Goal: Task Accomplishment & Management: Complete application form

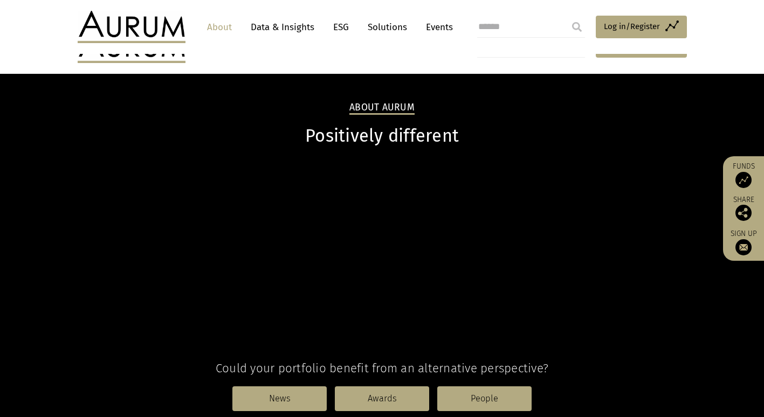
scroll to position [1101, 0]
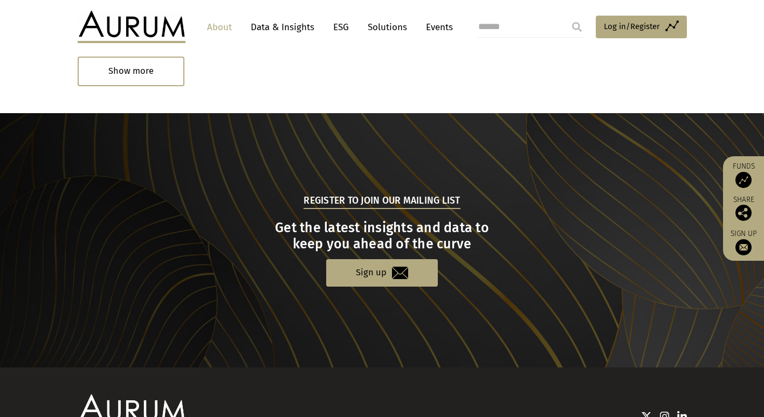
click at [376, 31] on link "Solutions" at bounding box center [387, 27] width 50 height 20
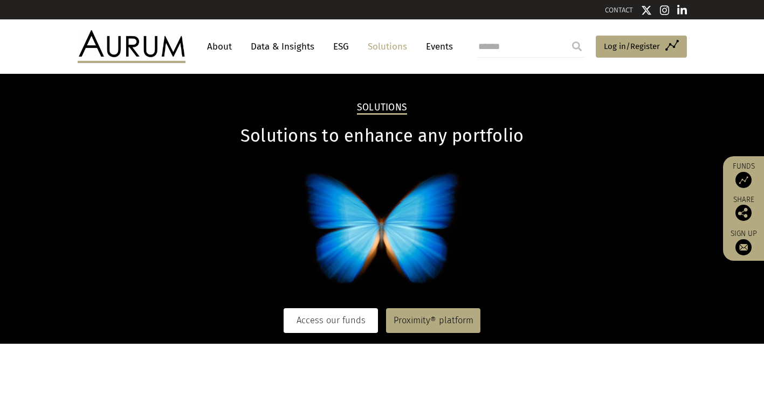
click at [340, 319] on link "Access our funds" at bounding box center [331, 320] width 94 height 25
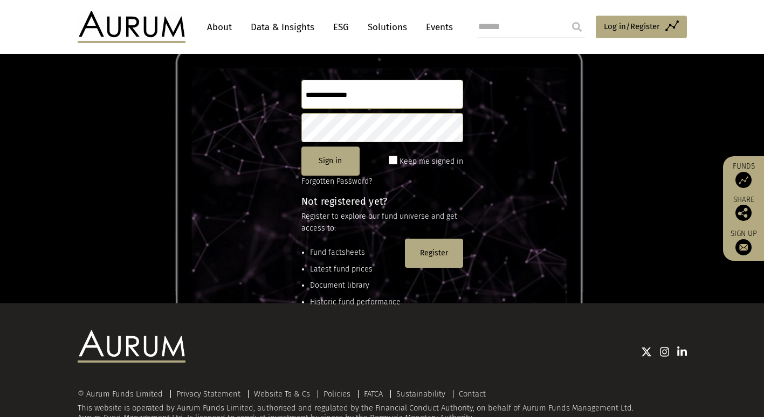
scroll to position [115, 0]
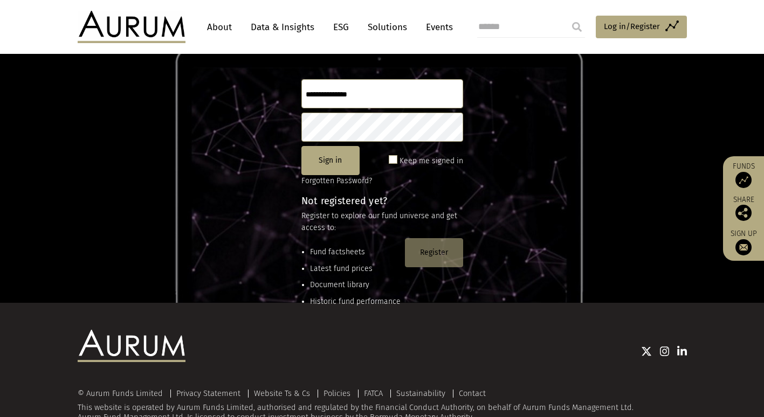
click at [431, 256] on button "Register" at bounding box center [434, 252] width 58 height 29
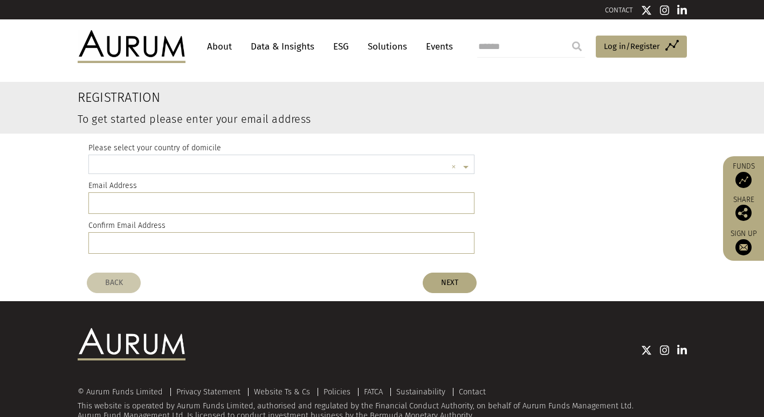
scroll to position [3, 0]
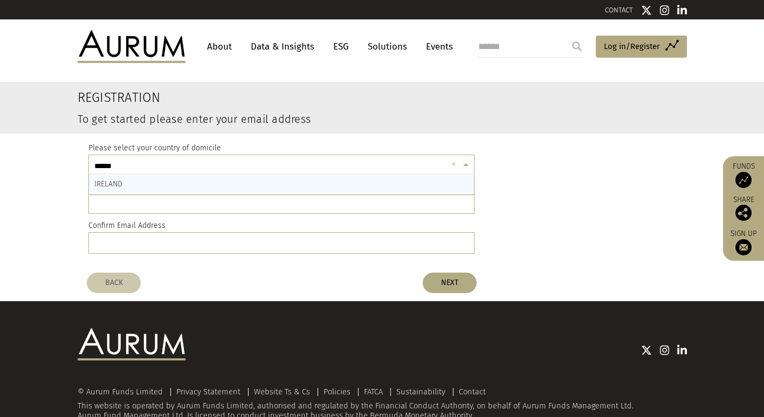
type input "*******"
click at [122, 179] on div "IRELAND" at bounding box center [281, 184] width 385 height 20
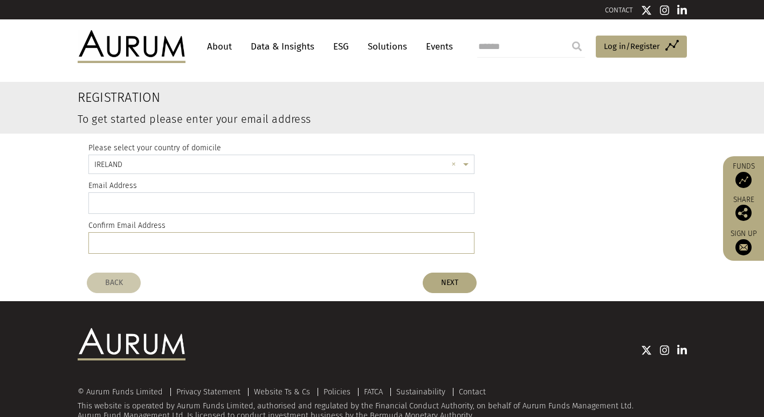
click at [125, 202] on input "email" at bounding box center [281, 203] width 387 height 22
type input "**********"
click at [458, 281] on button "NEXT" at bounding box center [450, 283] width 54 height 20
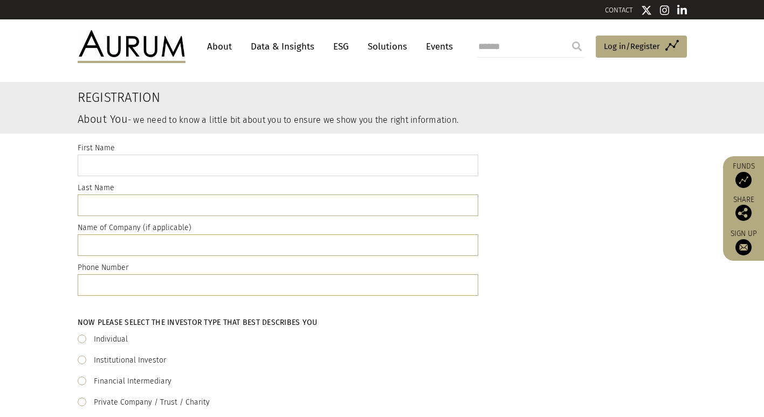
click at [124, 166] on input "text" at bounding box center [278, 166] width 401 height 22
type input "****"
type input "*"
type input "*****"
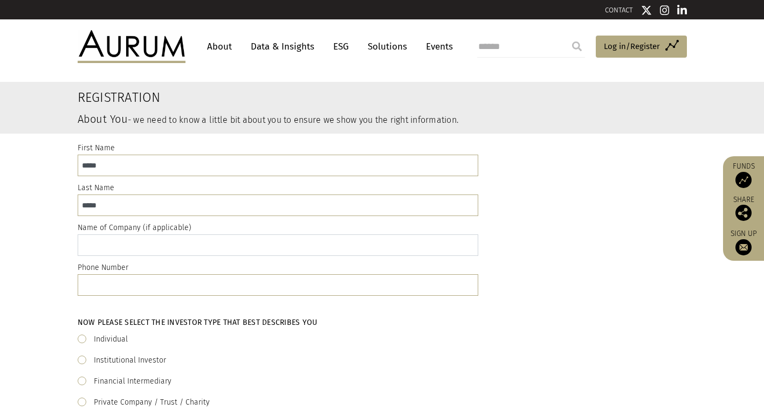
click at [92, 244] on input "text" at bounding box center [278, 246] width 401 height 22
type input "**********"
click at [103, 283] on input "text" at bounding box center [278, 285] width 401 height 22
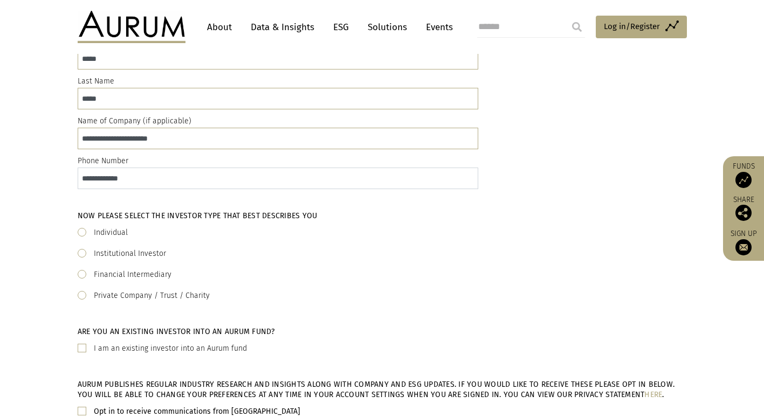
scroll to position [109, 0]
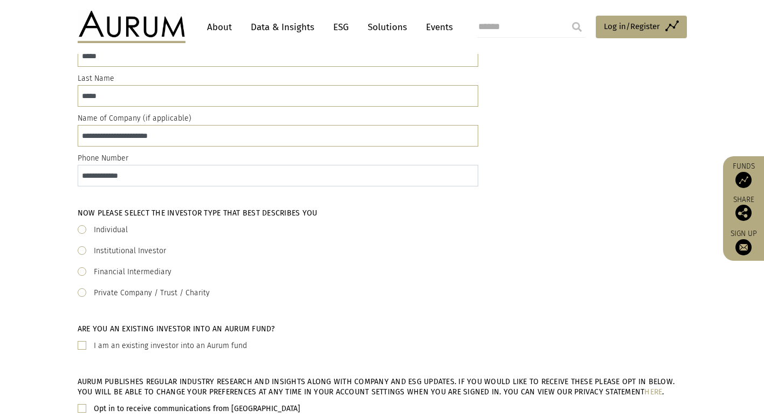
type input "**********"
click at [84, 291] on span at bounding box center [82, 292] width 9 height 9
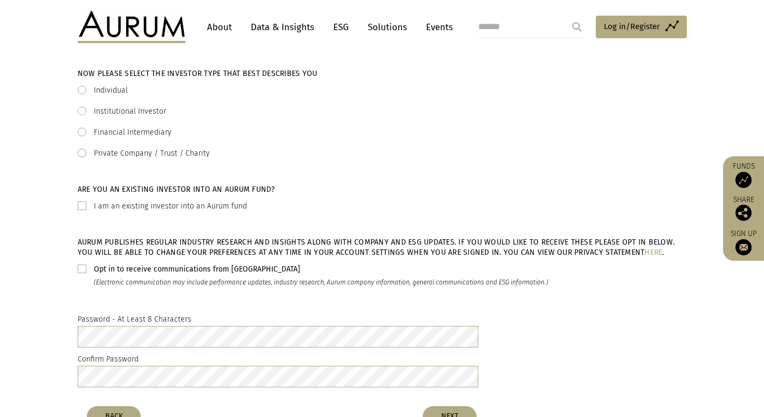
scroll to position [253, 0]
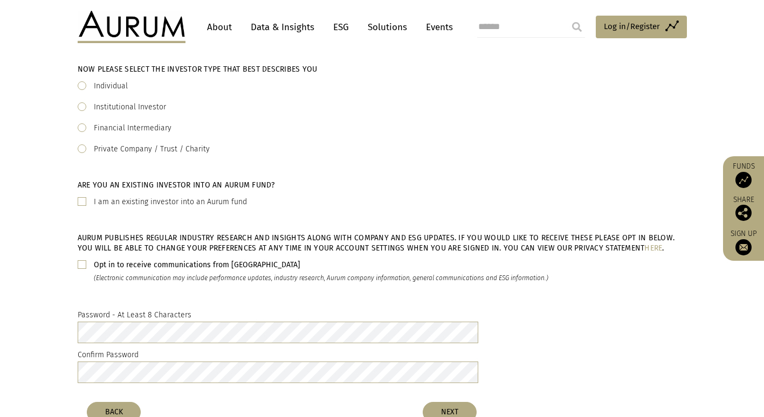
click at [80, 261] on span at bounding box center [82, 264] width 9 height 9
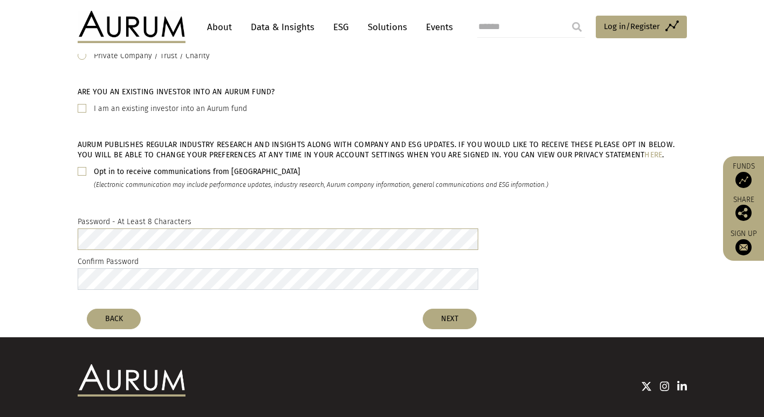
scroll to position [360, 0]
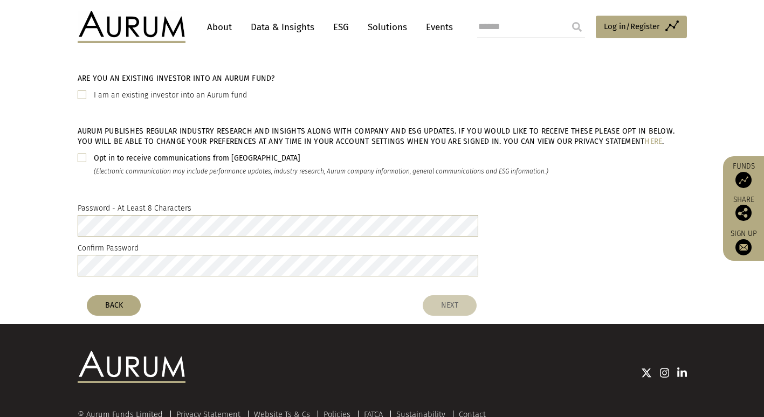
click at [459, 301] on button "NEXT" at bounding box center [450, 305] width 54 height 20
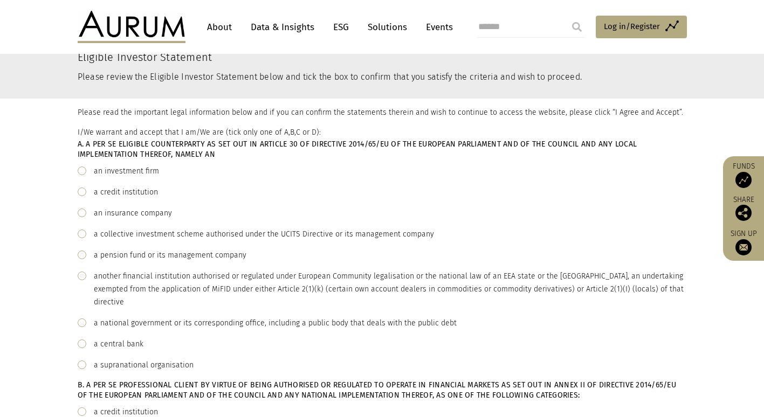
scroll to position [66, 0]
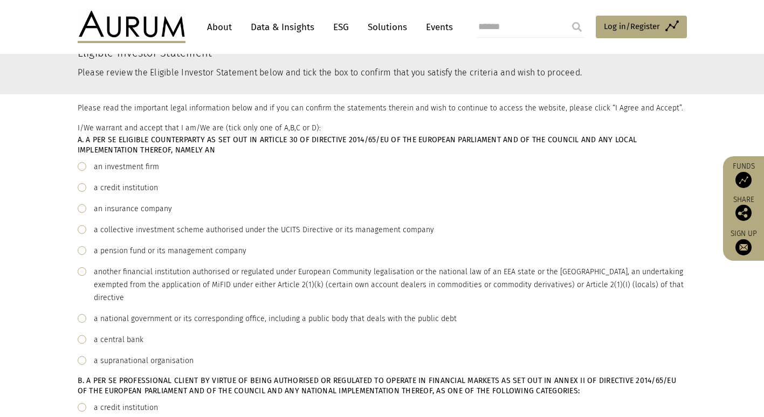
click at [85, 271] on span at bounding box center [82, 271] width 9 height 9
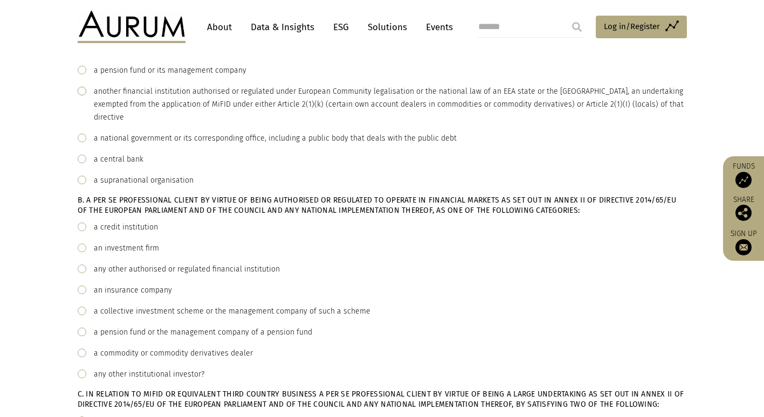
scroll to position [249, 0]
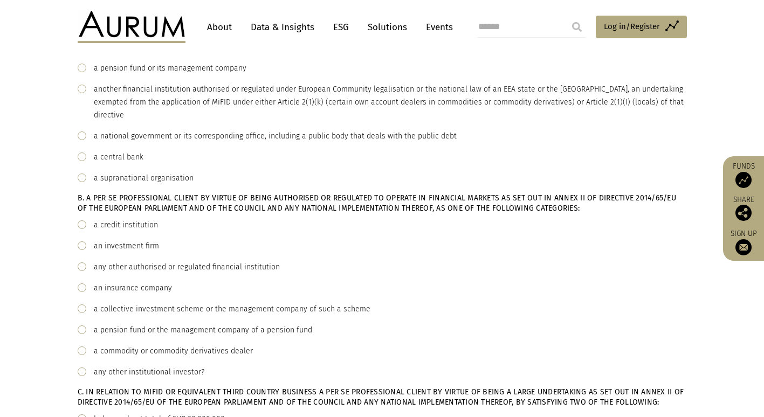
click at [82, 307] on span at bounding box center [82, 309] width 9 height 9
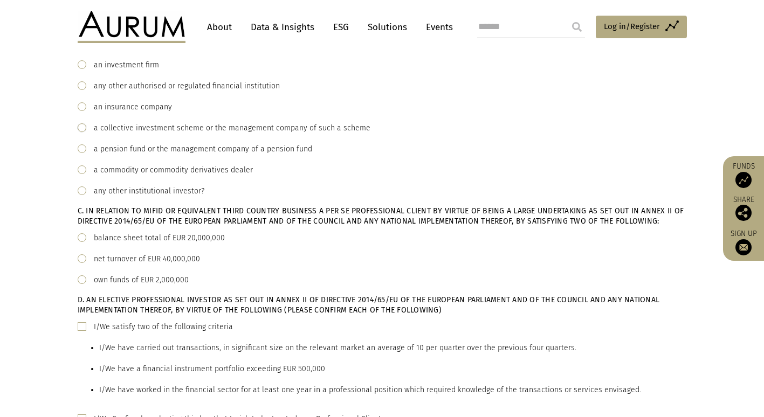
scroll to position [432, 0]
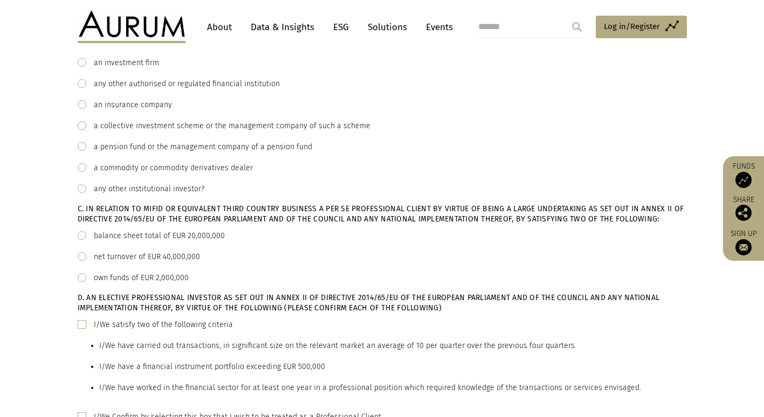
click at [83, 238] on span at bounding box center [82, 235] width 9 height 9
click at [80, 255] on span at bounding box center [82, 256] width 9 height 9
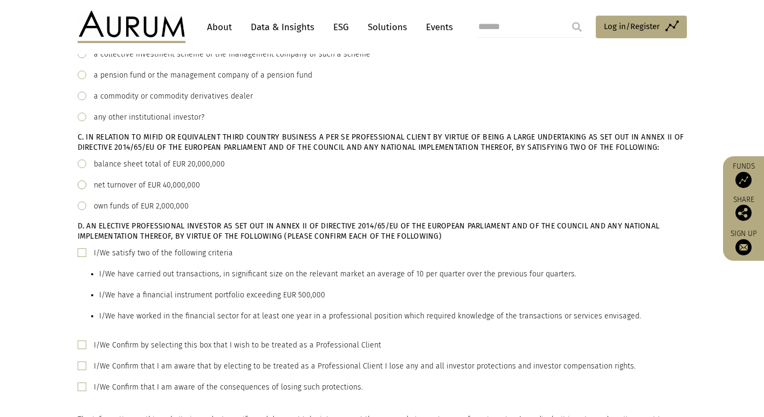
scroll to position [506, 0]
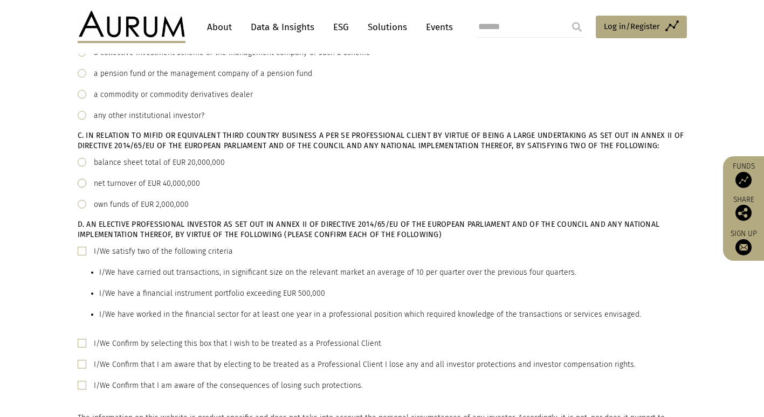
click at [84, 249] on span at bounding box center [82, 251] width 9 height 9
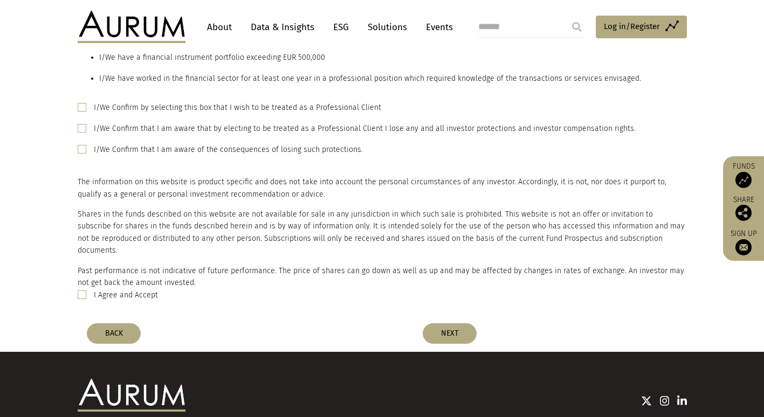
scroll to position [743, 0]
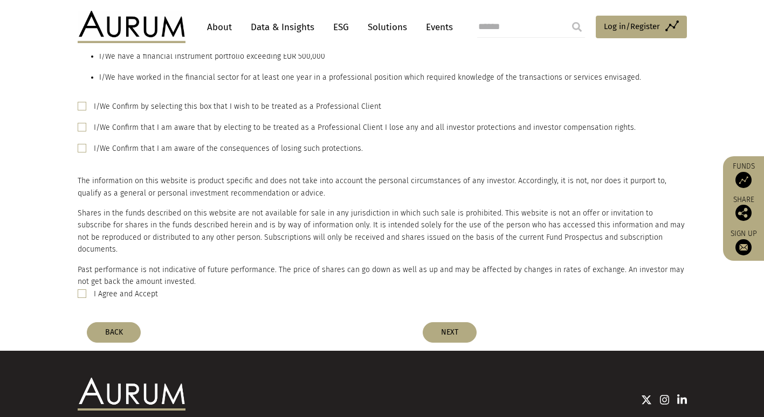
click at [83, 290] on span at bounding box center [82, 294] width 9 height 9
click at [445, 322] on button "NEXT" at bounding box center [450, 332] width 54 height 20
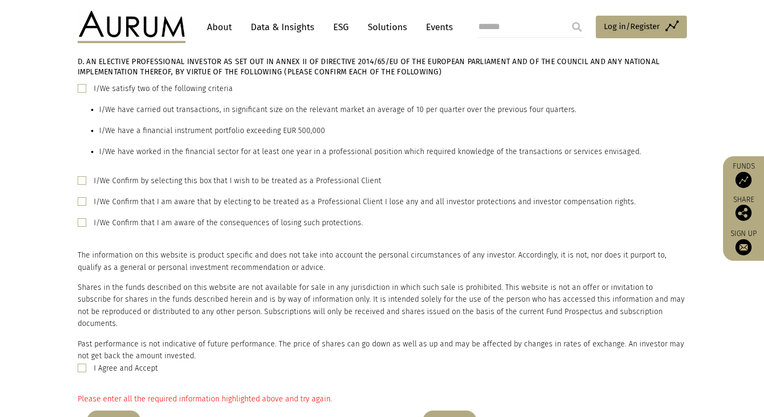
scroll to position [665, 0]
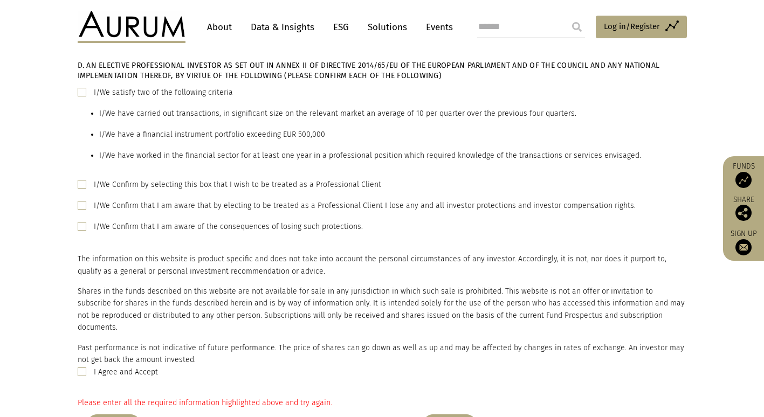
click at [80, 185] on span at bounding box center [82, 184] width 9 height 9
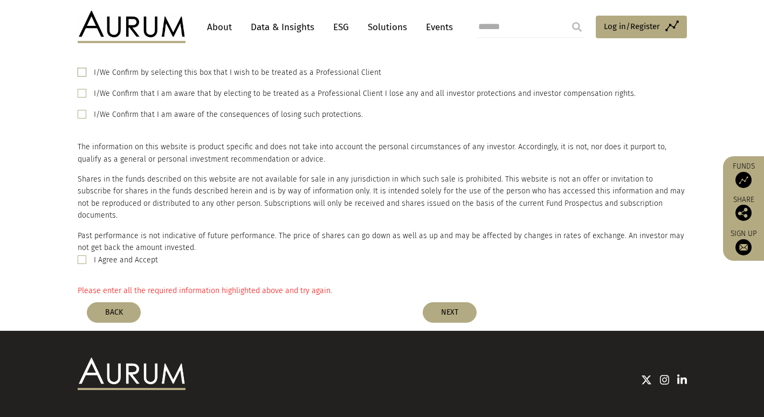
scroll to position [790, 0]
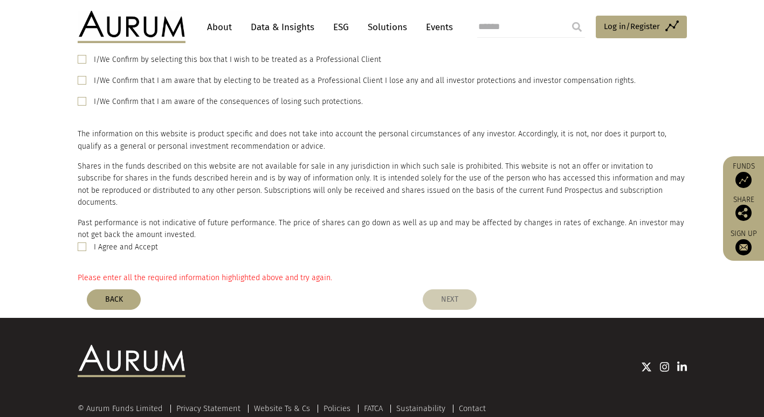
click at [444, 290] on button "NEXT" at bounding box center [450, 300] width 54 height 20
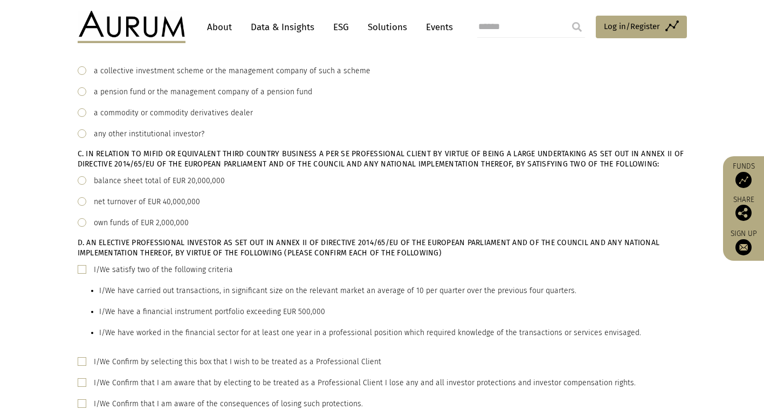
scroll to position [487, 0]
click at [85, 180] on span at bounding box center [82, 181] width 9 height 9
click at [82, 202] on span at bounding box center [82, 202] width 9 height 9
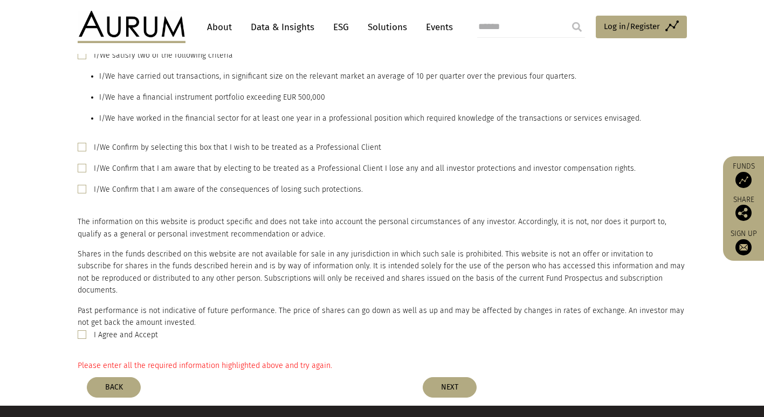
scroll to position [706, 0]
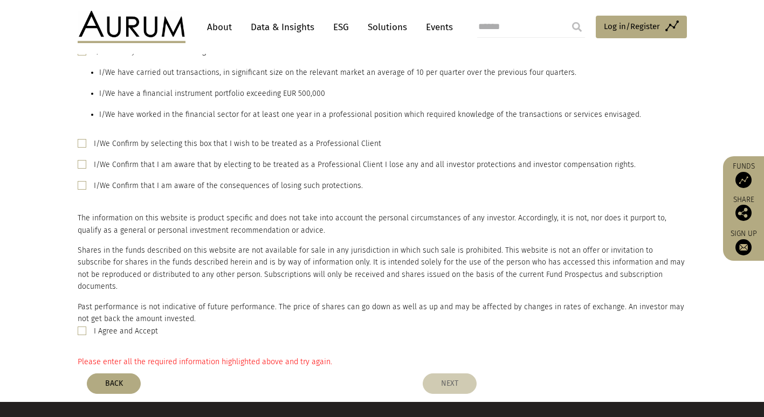
click at [449, 374] on button "NEXT" at bounding box center [450, 384] width 54 height 20
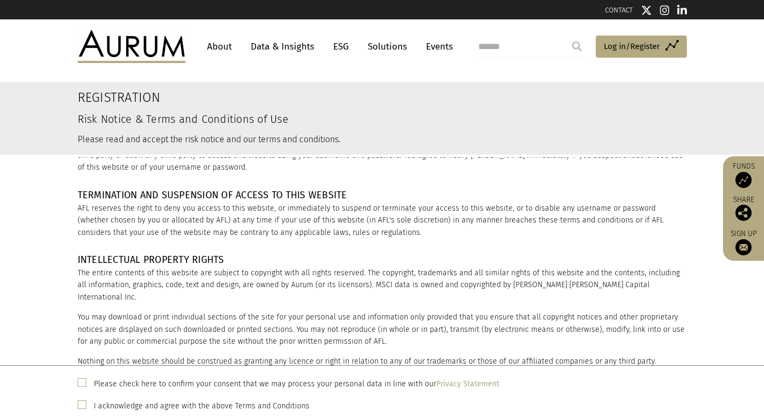
scroll to position [1081, 0]
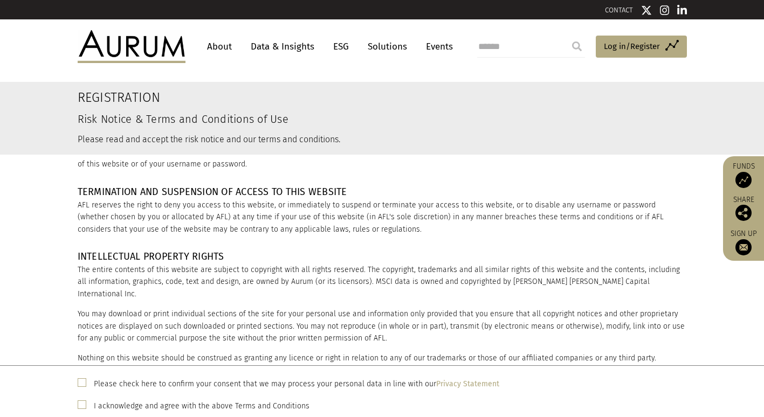
click at [86, 381] on span at bounding box center [82, 382] width 9 height 9
click at [83, 402] on span at bounding box center [82, 405] width 9 height 9
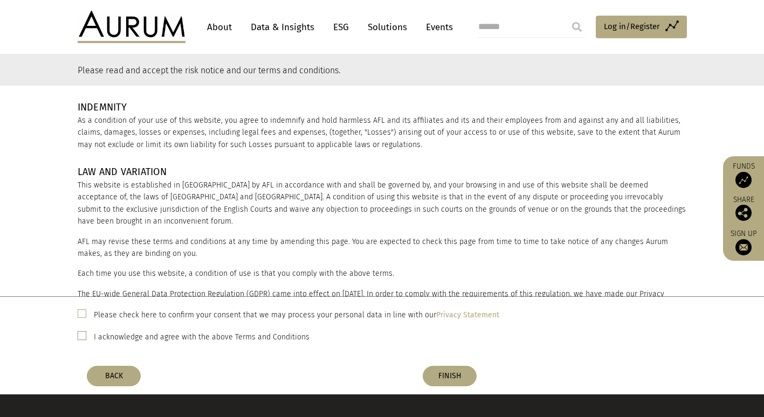
scroll to position [86, 0]
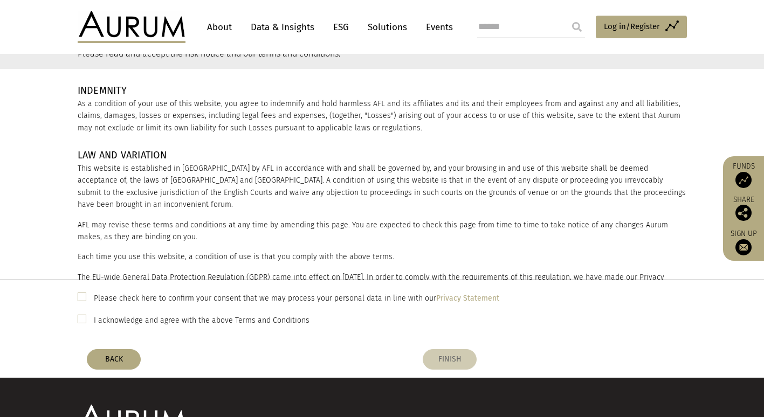
click at [453, 355] on button "FINISH" at bounding box center [450, 359] width 54 height 20
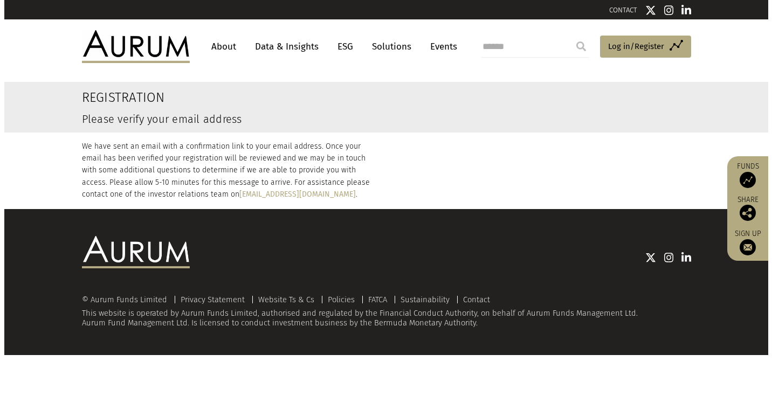
scroll to position [0, 0]
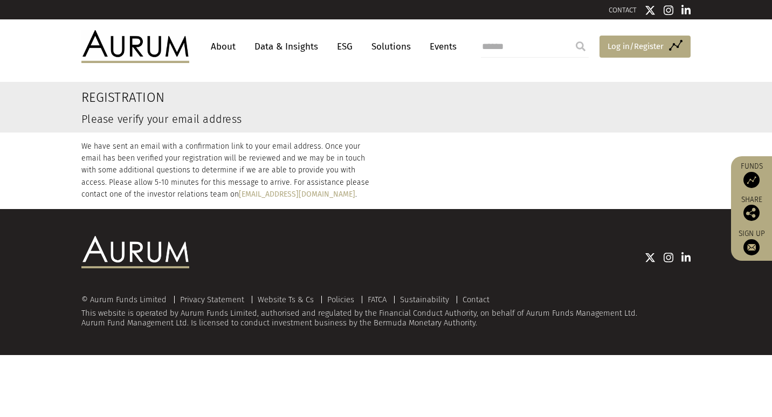
click at [629, 52] on span "Log in/Register" at bounding box center [636, 46] width 56 height 13
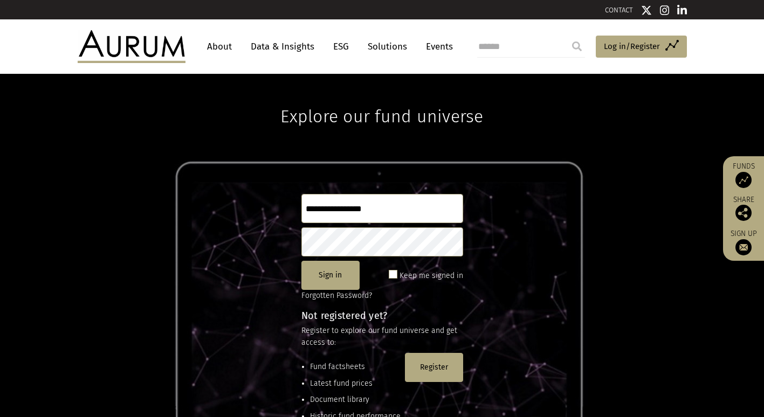
type input "**********"
click at [334, 277] on button "Sign in" at bounding box center [330, 275] width 58 height 29
click at [333, 279] on button "Sign in" at bounding box center [330, 275] width 58 height 29
click at [330, 272] on button "Sign in" at bounding box center [330, 275] width 58 height 29
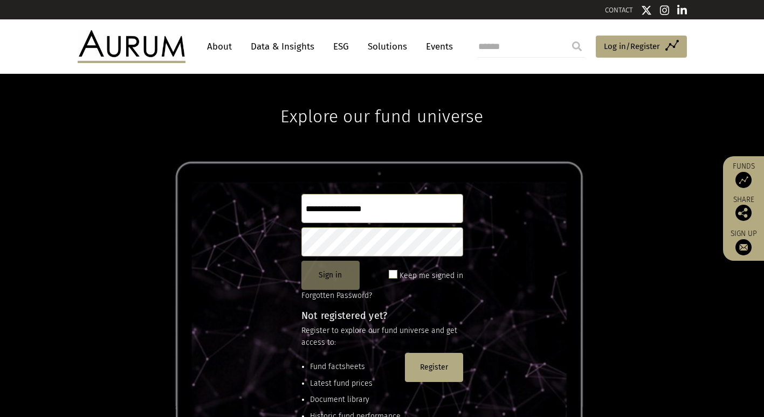
click at [335, 278] on button "Sign in" at bounding box center [330, 275] width 58 height 29
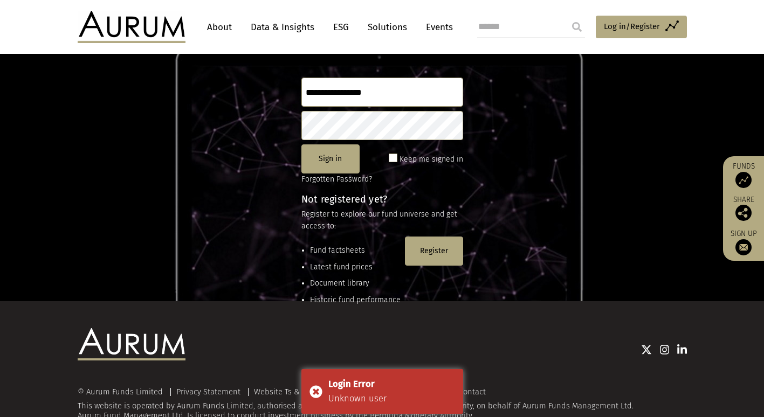
scroll to position [147, 0]
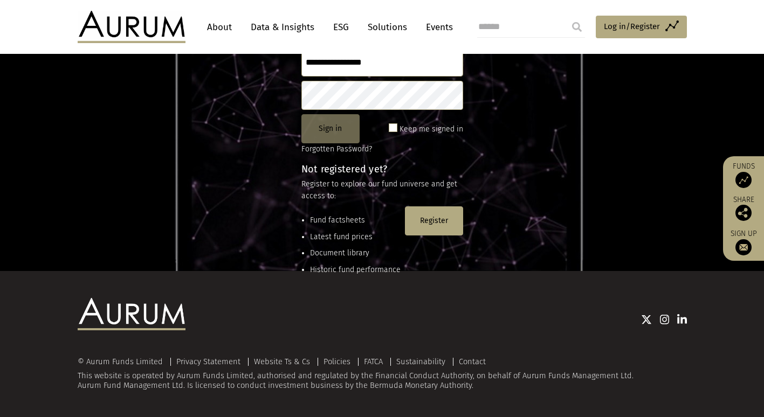
click at [339, 126] on button "Sign in" at bounding box center [330, 128] width 58 height 29
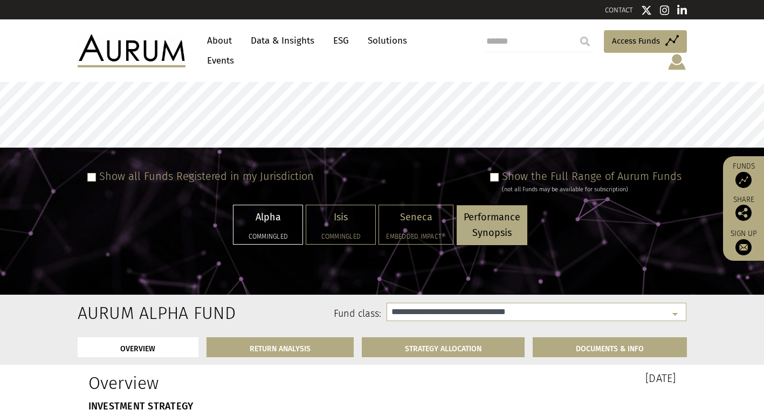
select select "**********"
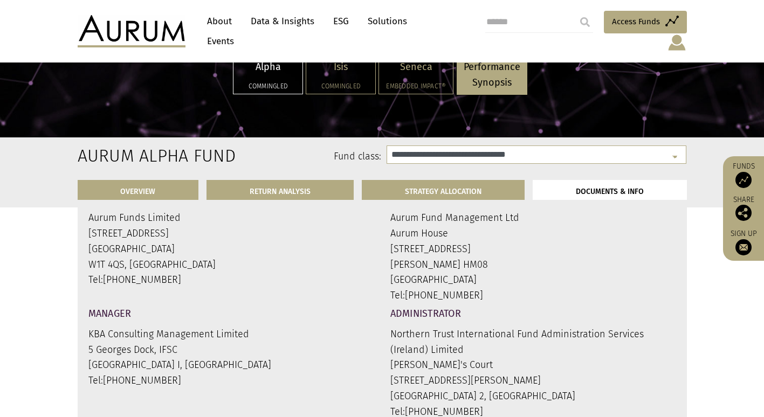
scroll to position [3939, 0]
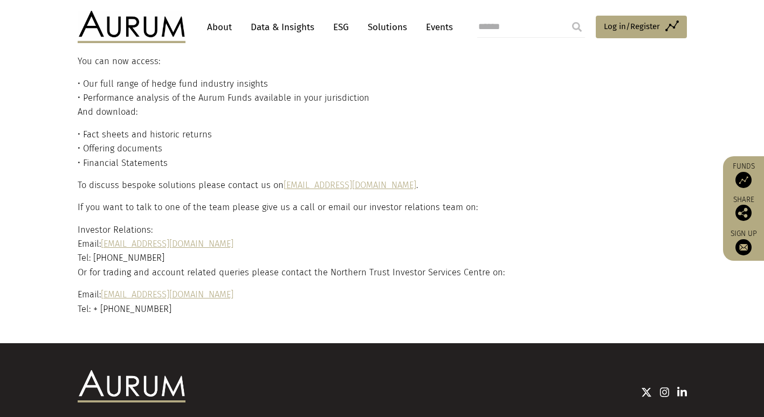
scroll to position [95, 0]
